Goal: Book appointment/travel/reservation

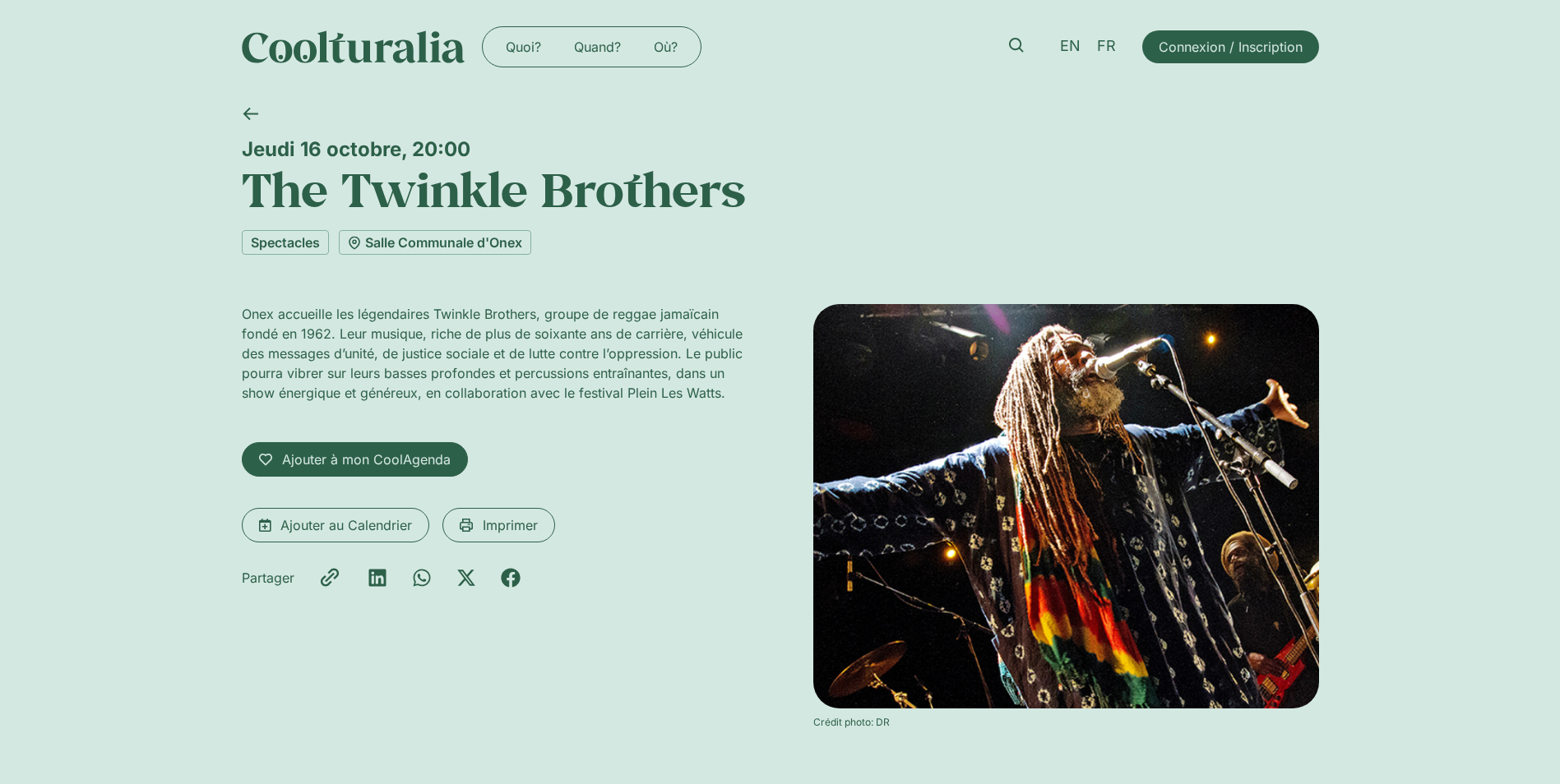
click at [142, 676] on div "Jeudi 16 octobre, 20:00 The Twinkle Brothers Spectacles Salle Communale d'Onex …" at bounding box center [780, 440] width 1560 height 695
click at [1186, 484] on img at bounding box center [1066, 505] width 506 height 404
